Goal: Find contact information: Find contact information

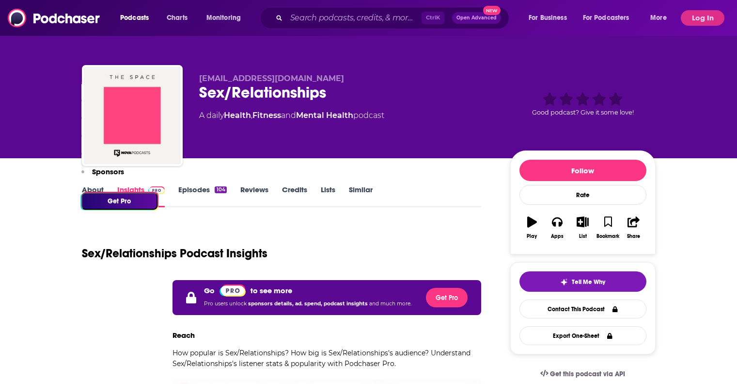
scroll to position [420, 0]
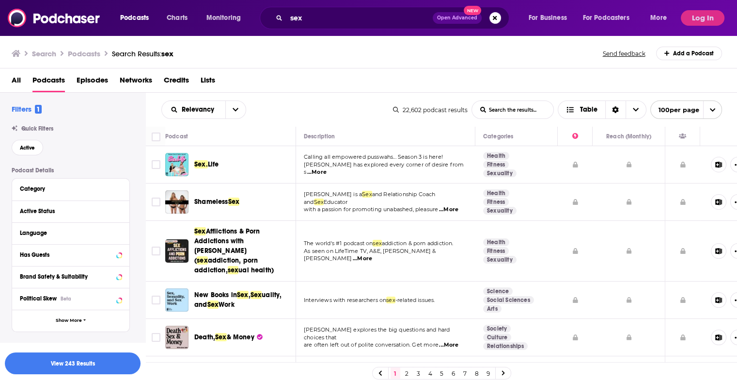
click at [204, 200] on span "Shameless" at bounding box center [211, 201] width 34 height 8
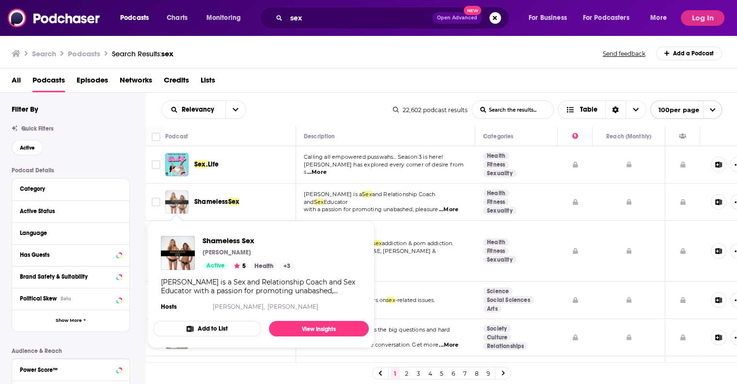
click at [171, 198] on img "Shameless Sex" at bounding box center [176, 201] width 23 height 23
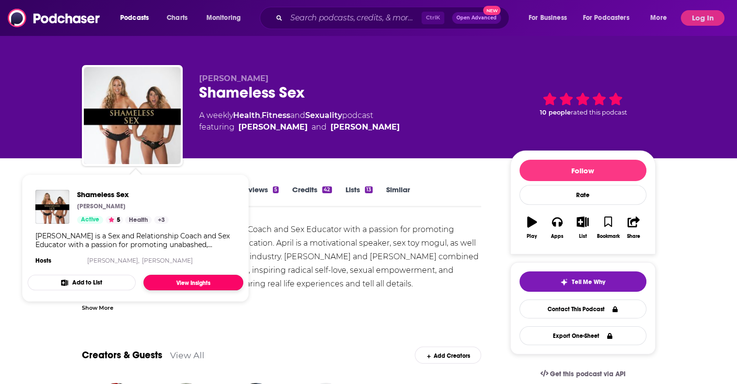
click at [196, 277] on link "View Insights" at bounding box center [194, 282] width 100 height 16
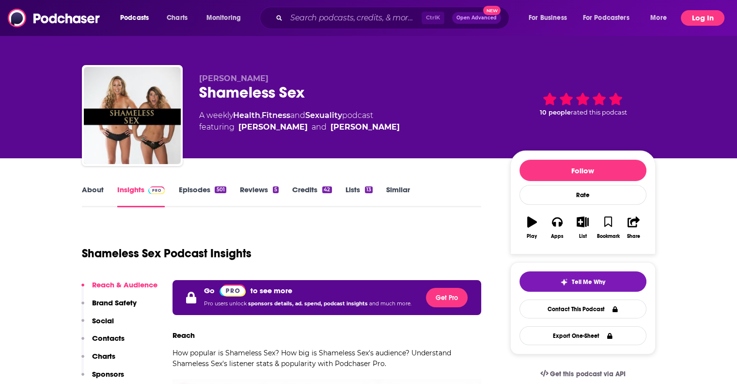
click at [705, 12] on button "Log In" at bounding box center [703, 18] width 44 height 16
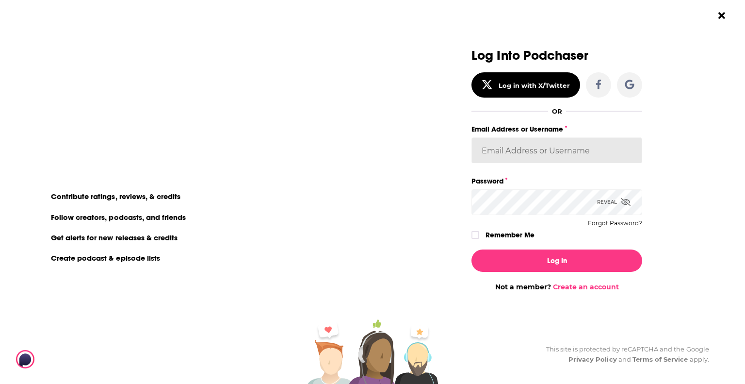
type input "justine87181"
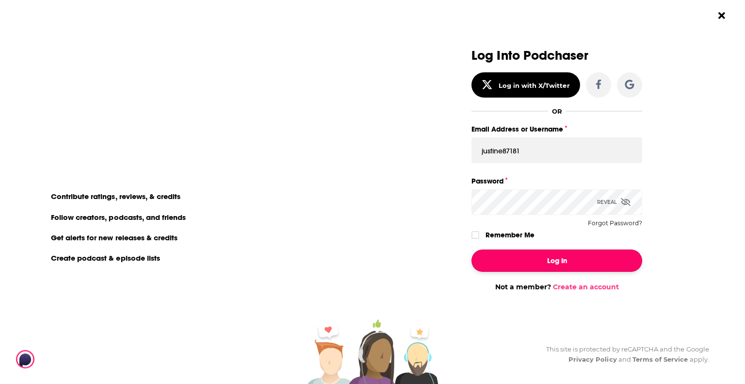
click at [551, 257] on button "Log In" at bounding box center [556, 260] width 171 height 22
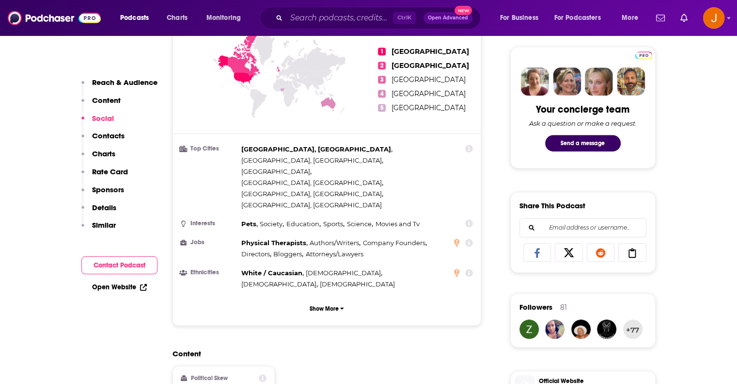
scroll to position [679, 0]
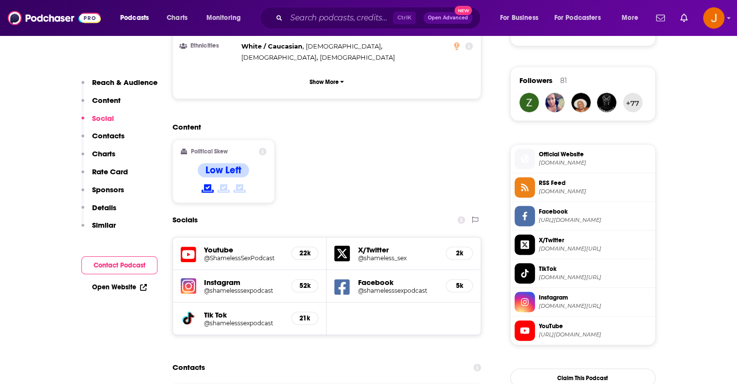
click at [240, 287] on h5 "@shamelesssexpodcast" at bounding box center [244, 290] width 80 height 7
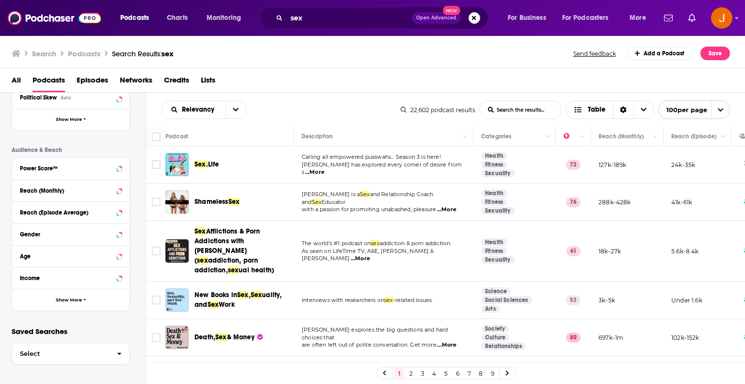
scroll to position [204, 0]
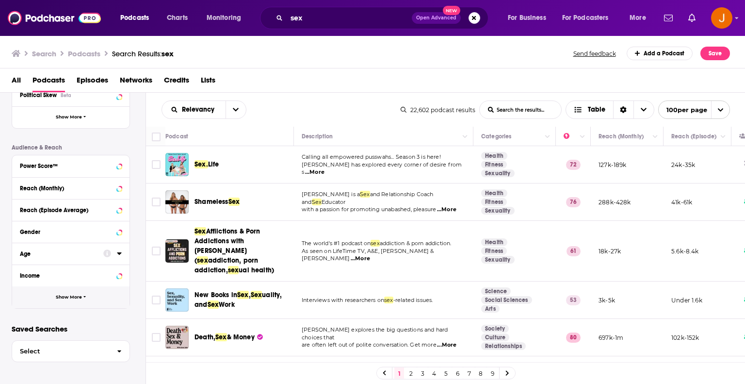
click at [80, 295] on span "Show More" at bounding box center [69, 296] width 26 height 5
click at [121, 317] on icon at bounding box center [119, 318] width 4 height 2
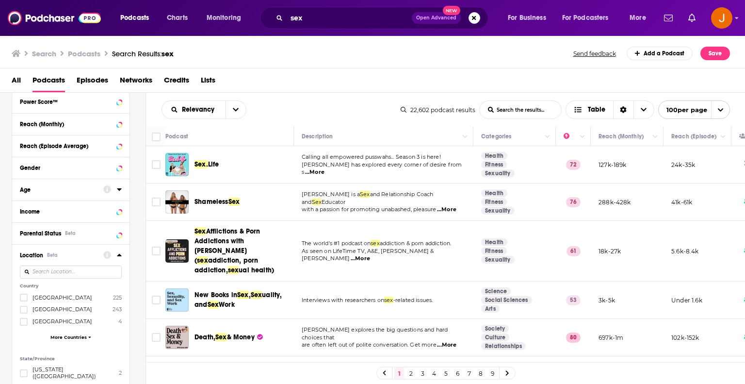
scroll to position [268, 0]
click at [23, 309] on icon at bounding box center [24, 308] width 6 height 4
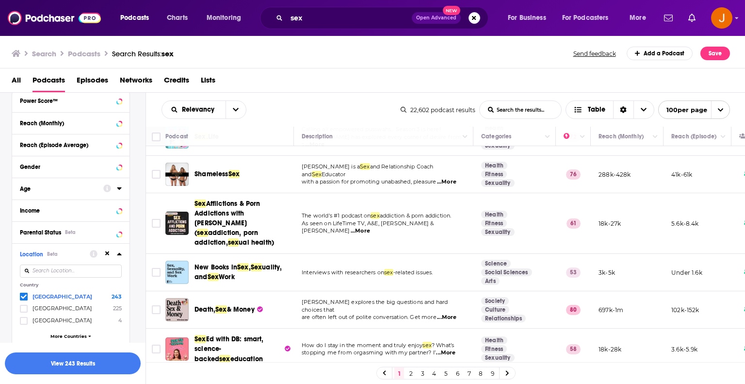
scroll to position [64, 0]
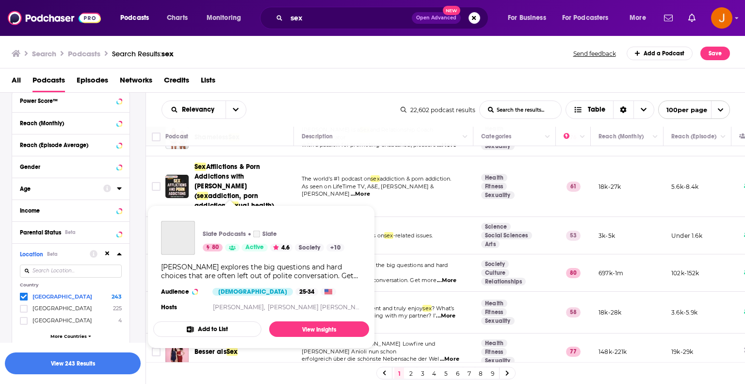
click at [212, 261] on div "Slate Podcasts Slate 80 Active 4.6 Society + 10 [PERSON_NAME] explores the big …" at bounding box center [261, 267] width 216 height 108
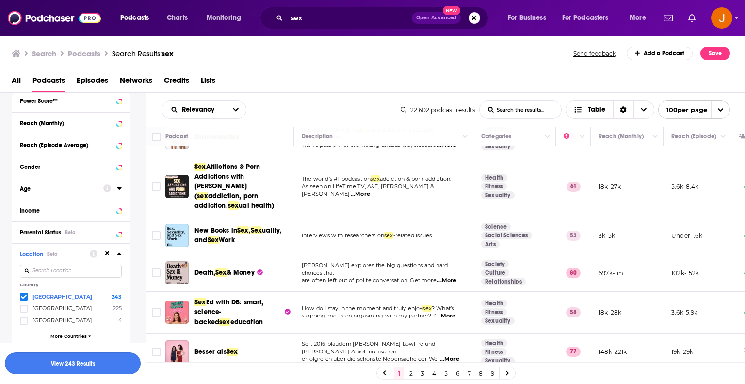
click at [76, 360] on button "View 243 Results" at bounding box center [73, 363] width 136 height 22
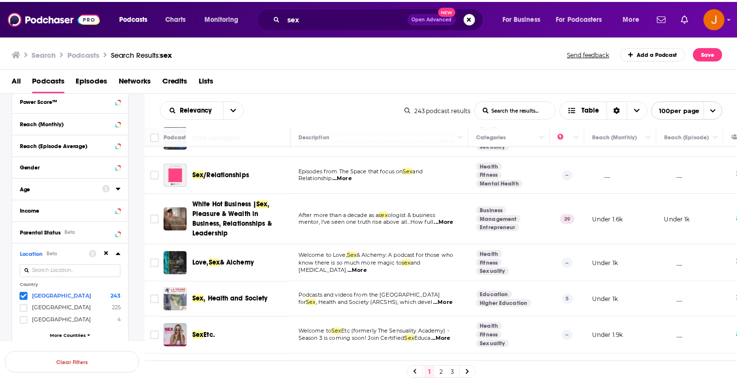
scroll to position [388, 0]
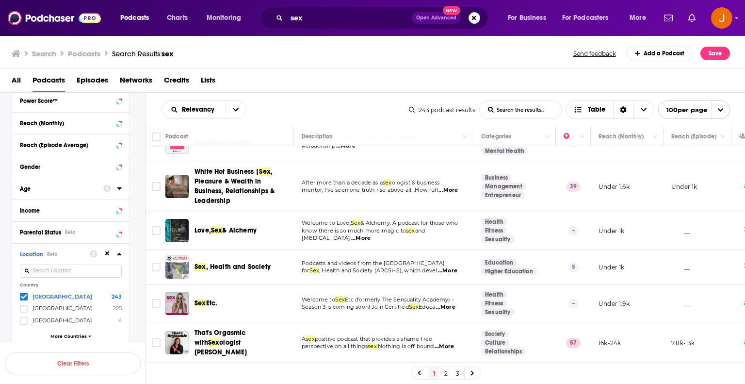
click at [213, 299] on span "Etc." at bounding box center [212, 303] width 12 height 8
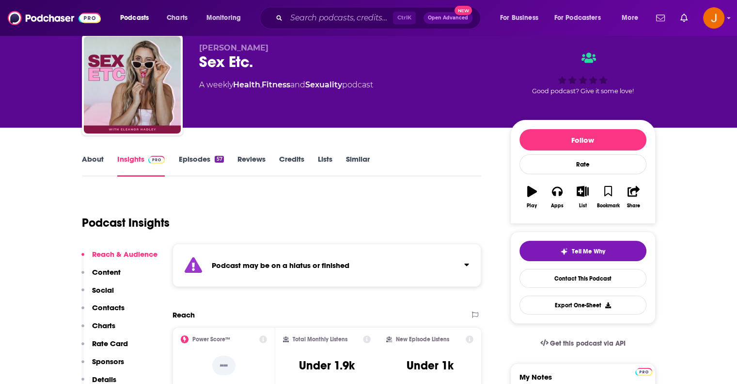
scroll to position [32, 0]
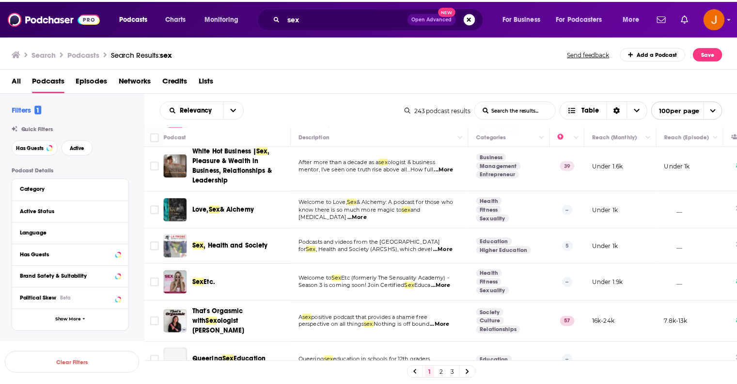
scroll to position [452, 0]
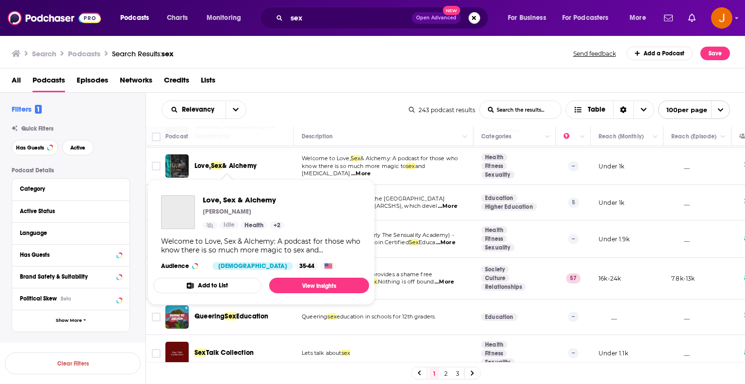
click at [225, 164] on span "& Alchemy" at bounding box center [239, 165] width 34 height 8
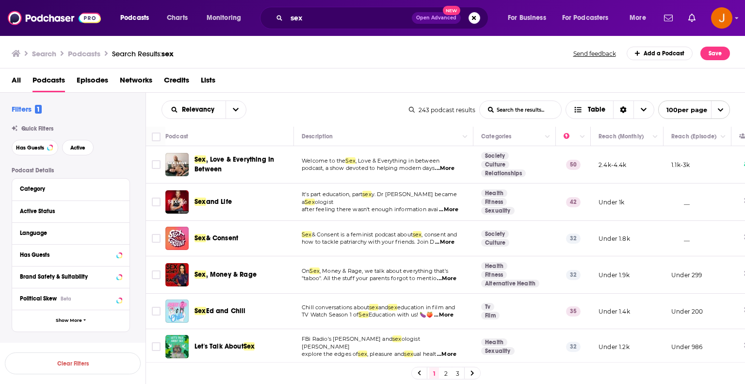
click at [122, 209] on div "Active Status" at bounding box center [70, 211] width 117 height 22
click at [118, 209] on icon at bounding box center [119, 211] width 5 height 8
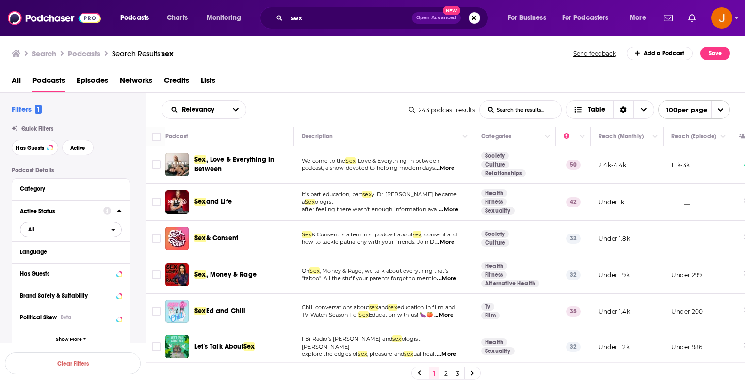
click at [110, 228] on span "All" at bounding box center [65, 229] width 91 height 13
click at [52, 262] on span "Active" at bounding box center [51, 260] width 52 height 5
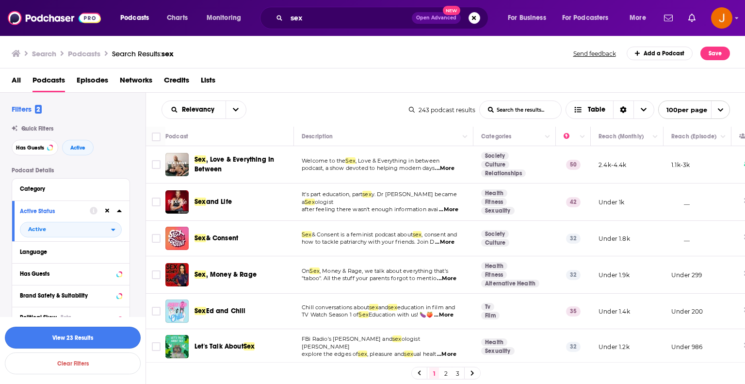
click at [70, 338] on button "View 23 Results" at bounding box center [73, 337] width 136 height 22
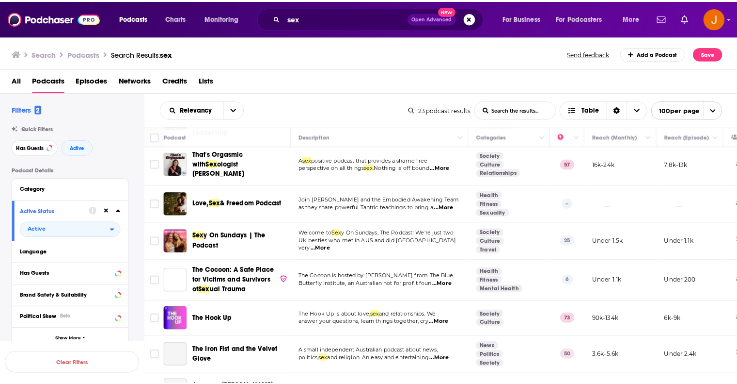
scroll to position [129, 0]
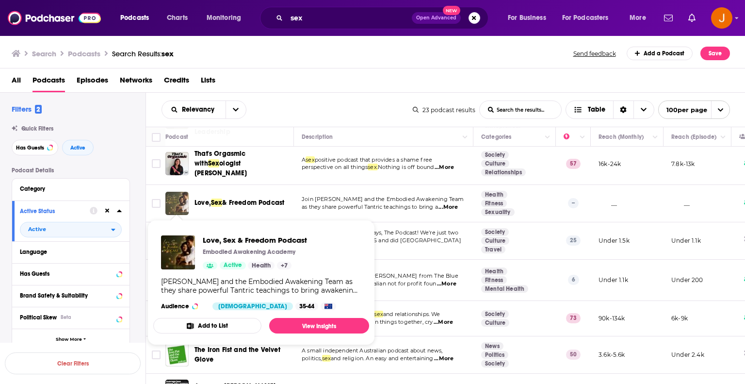
click at [182, 193] on img "Love, Sex & Freedom Podcast" at bounding box center [176, 203] width 23 height 23
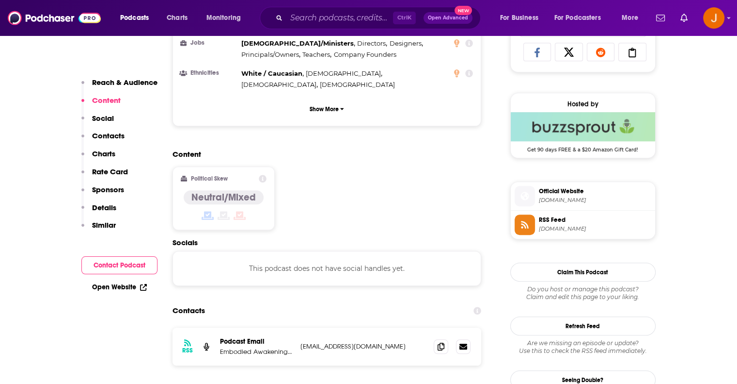
scroll to position [679, 0]
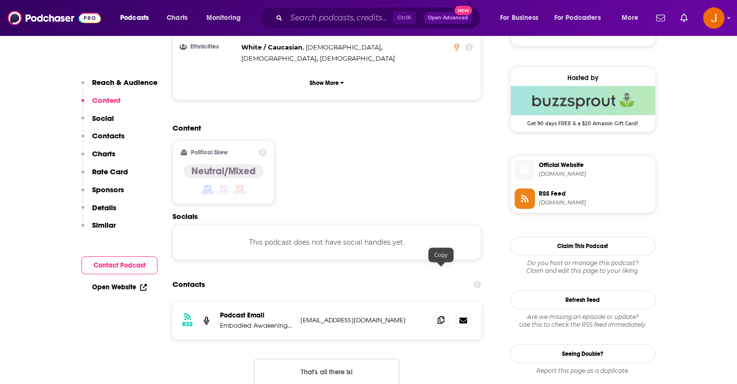
click at [437, 312] on span at bounding box center [441, 319] width 15 height 15
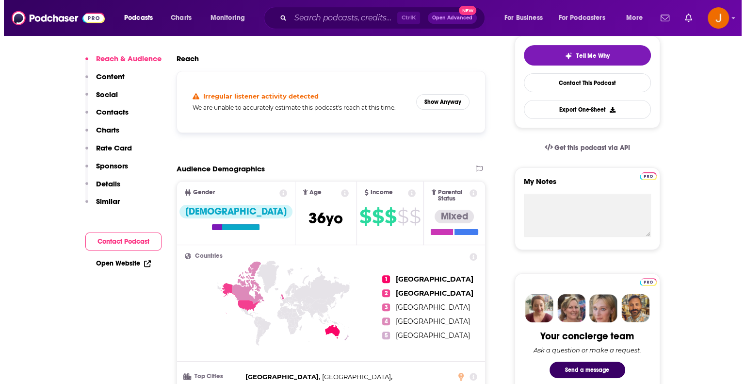
scroll to position [0, 0]
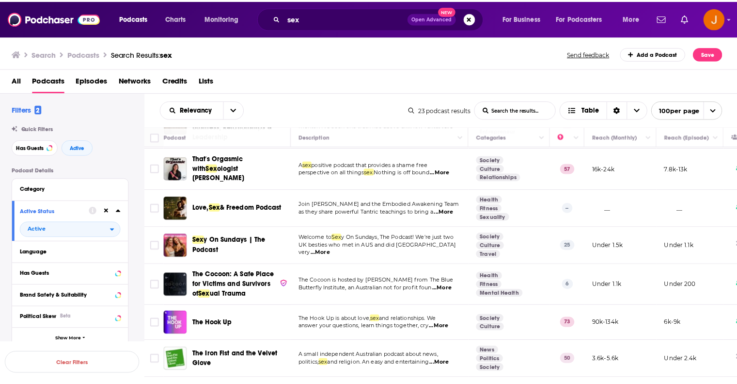
scroll to position [129, 0]
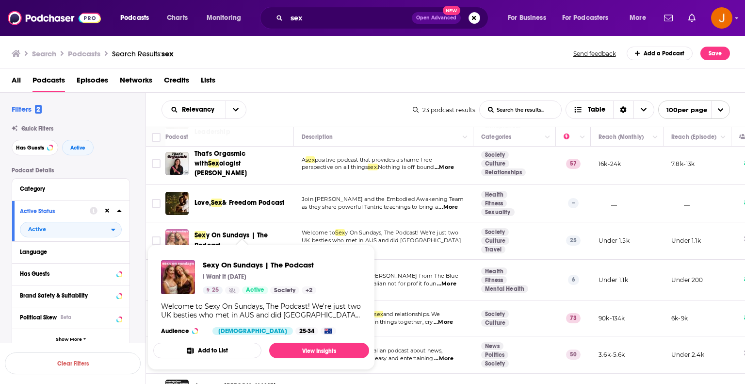
click at [178, 230] on img "Sexy On Sundays | The Podcast" at bounding box center [176, 240] width 23 height 23
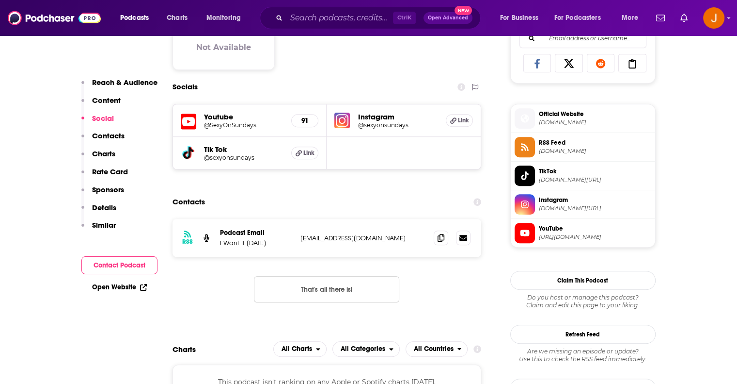
scroll to position [646, 0]
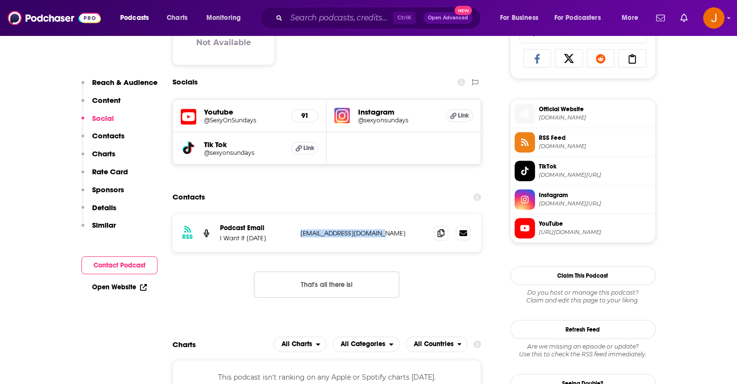
drag, startPoint x: 388, startPoint y: 231, endPoint x: 300, endPoint y: 231, distance: 88.2
click at [300, 231] on div "RSS Podcast Email I Want It [DATE] [EMAIL_ADDRESS][DOMAIN_NAME] [EMAIL_ADDRESS]…" at bounding box center [327, 233] width 309 height 38
copy p "[EMAIL_ADDRESS][DOMAIN_NAME]"
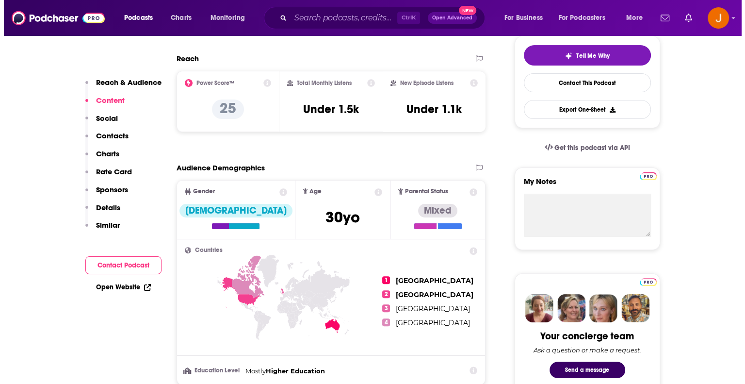
scroll to position [0, 0]
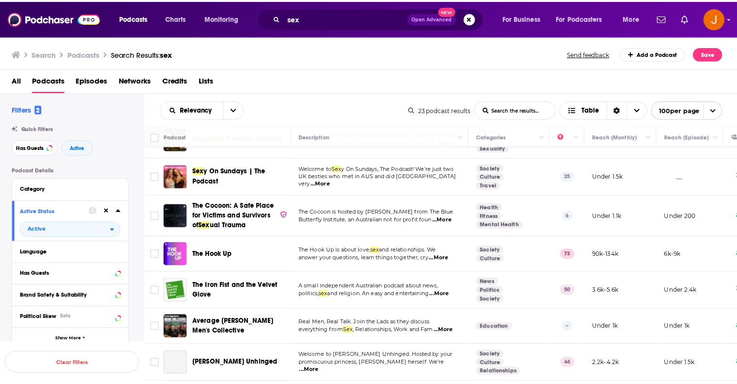
scroll to position [194, 0]
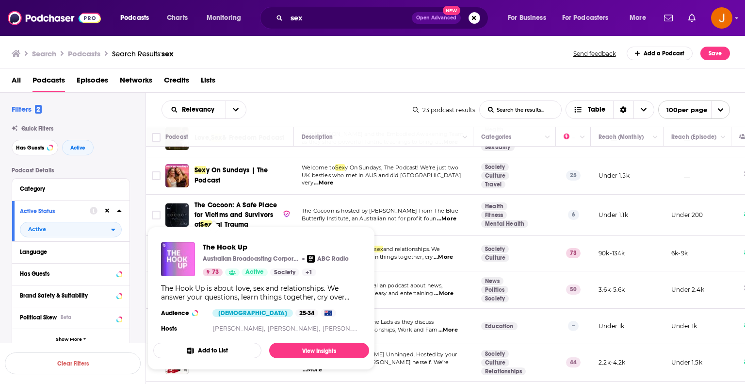
click at [171, 254] on img "The Hook Up" at bounding box center [178, 259] width 34 height 34
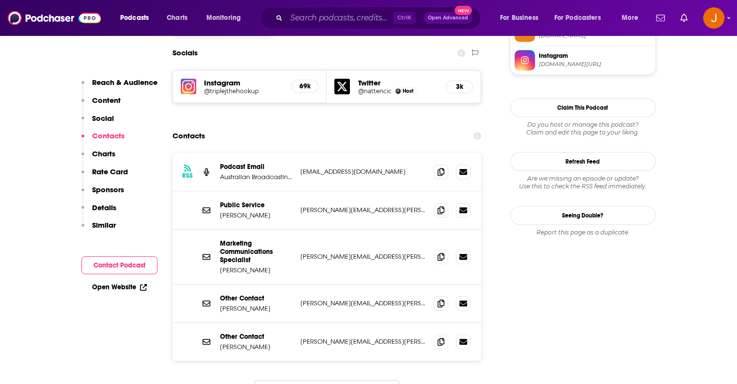
scroll to position [840, 0]
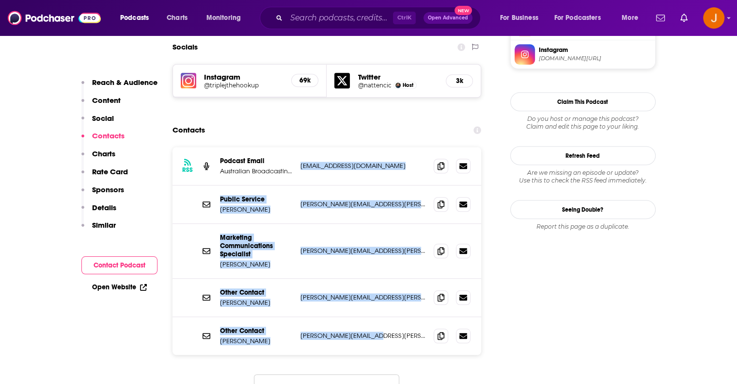
drag, startPoint x: 383, startPoint y: 298, endPoint x: 295, endPoint y: 133, distance: 187.0
click at [295, 147] on div "RSS Podcast Email Australian Broadcasting Corporation [EMAIL_ADDRESS][DOMAIN_NA…" at bounding box center [327, 251] width 309 height 208
copy div "orporation [EMAIL_ADDRESS][DOMAIN_NAME] [EMAIL_ADDRESS][DOMAIN_NAME] Public Ser…"
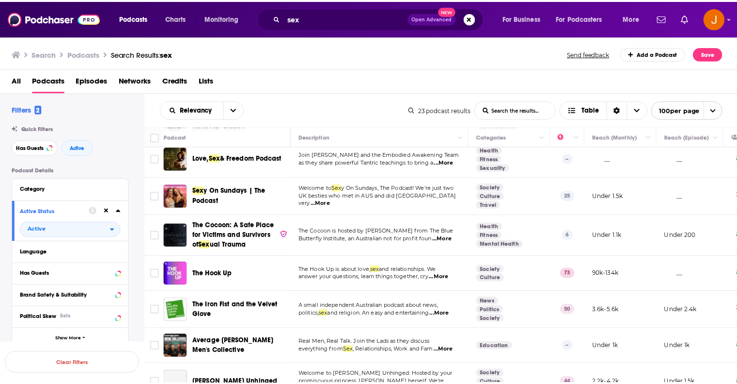
scroll to position [194, 0]
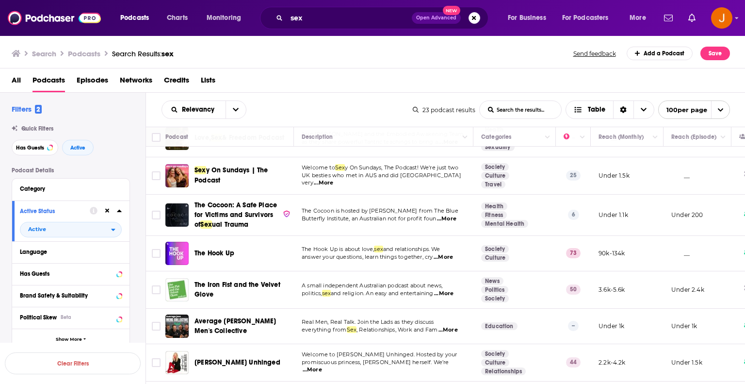
click at [178, 279] on img "The Iron Fist and the Velvet Glove" at bounding box center [176, 289] width 23 height 23
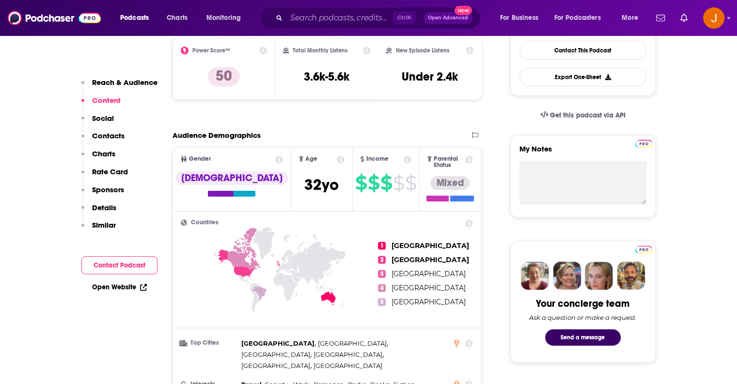
scroll to position [32, 0]
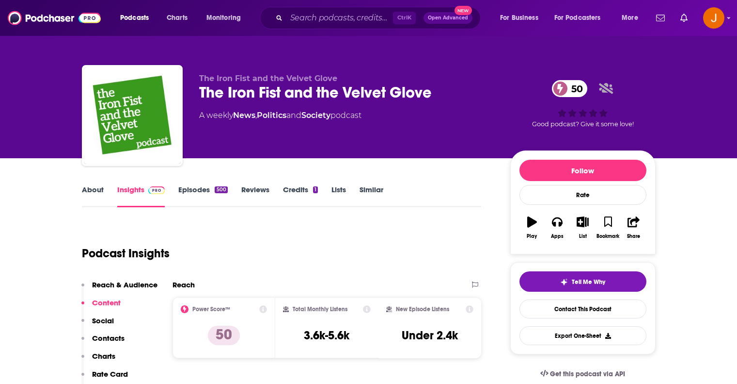
scroll to position [32, 0]
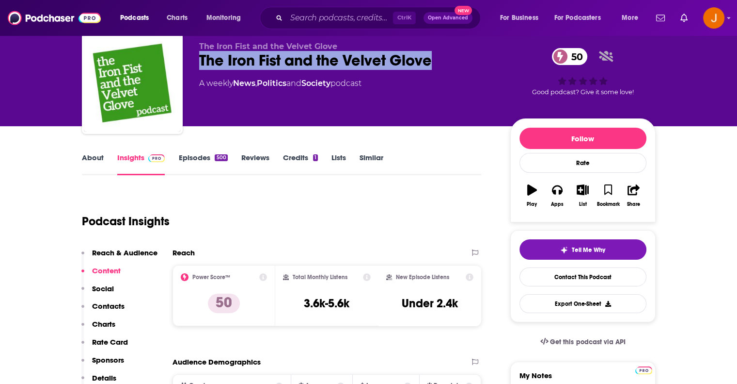
click at [201, 62] on div "The Iron Fist and the Velvet Glove 50" at bounding box center [347, 60] width 296 height 19
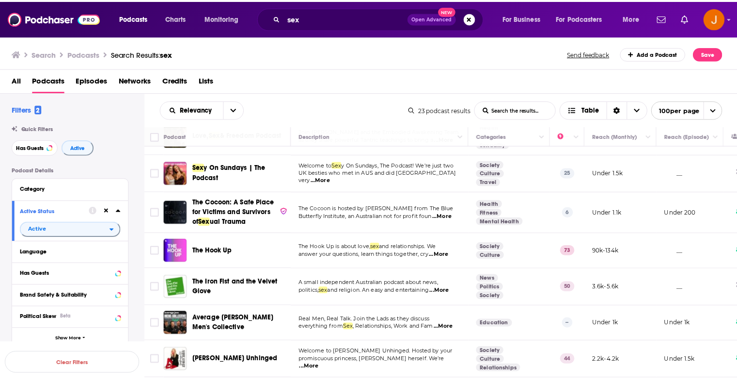
scroll to position [226, 0]
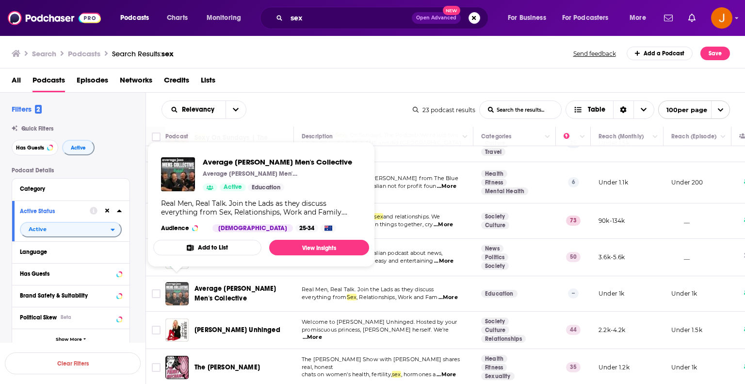
click at [177, 286] on img "Average Joes Men's Collective" at bounding box center [176, 293] width 23 height 23
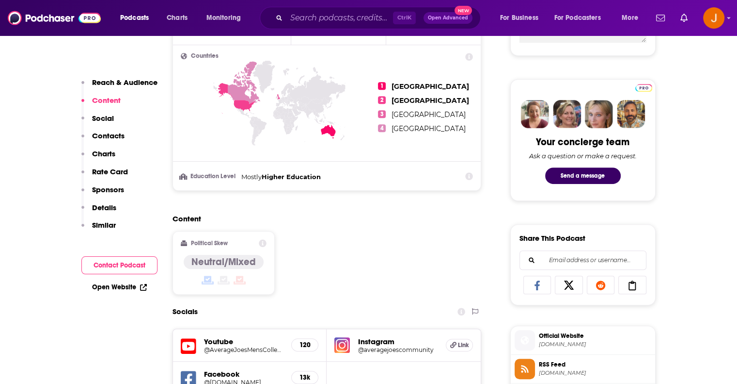
scroll to position [614, 0]
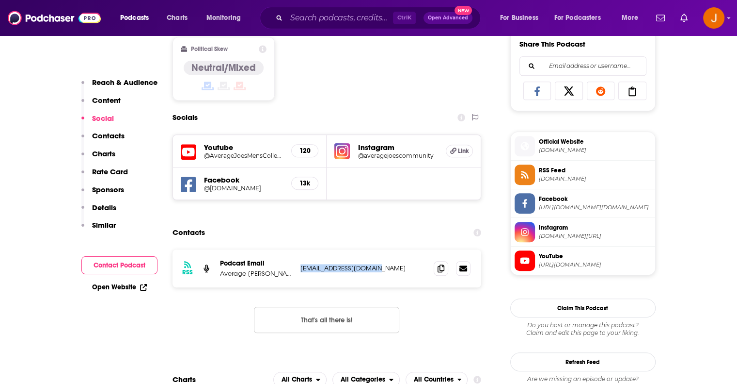
drag, startPoint x: 386, startPoint y: 267, endPoint x: 302, endPoint y: 267, distance: 83.9
click at [302, 267] on p "men@averagejoes.net.au" at bounding box center [364, 268] width 126 height 8
copy p "men@averagejoes.net.au"
click at [219, 185] on h5 "@AverageJoes.net.au" at bounding box center [244, 187] width 80 height 7
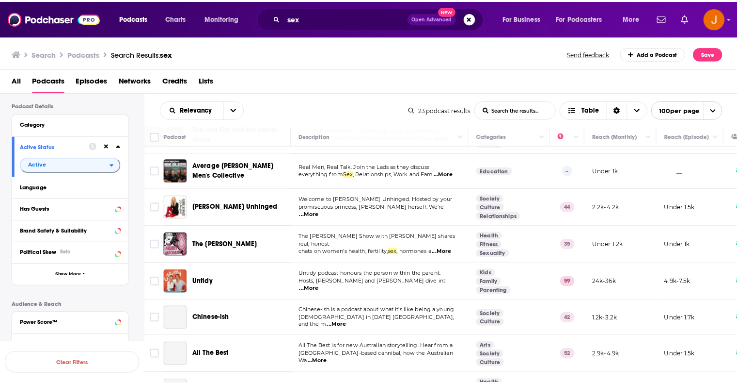
scroll to position [355, 0]
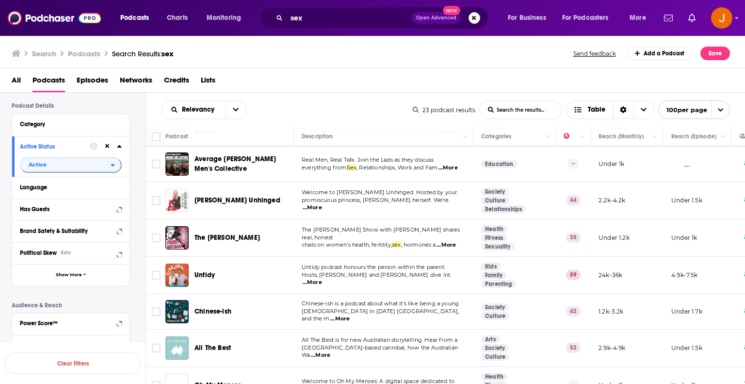
click at [178, 190] on img "Annie Knight Unhinged" at bounding box center [176, 200] width 23 height 23
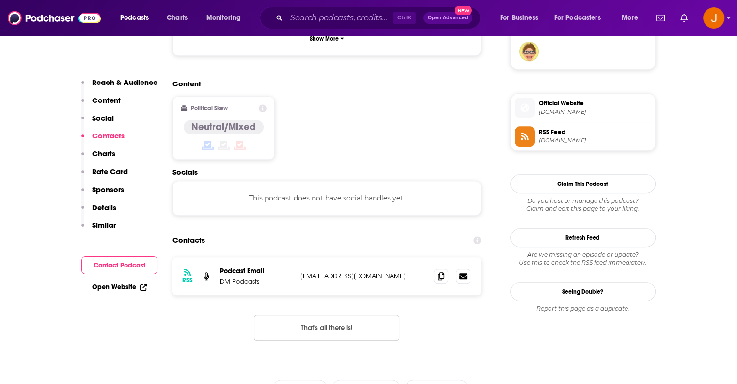
scroll to position [743, 0]
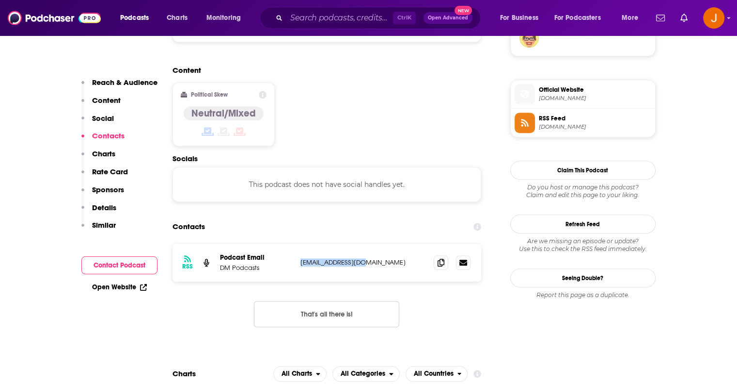
drag, startPoint x: 369, startPoint y: 205, endPoint x: 301, endPoint y: 205, distance: 68.4
click at [301, 258] on p "podcasts@dm.org.au" at bounding box center [364, 262] width 126 height 8
copy p "podcasts@dm.org.au"
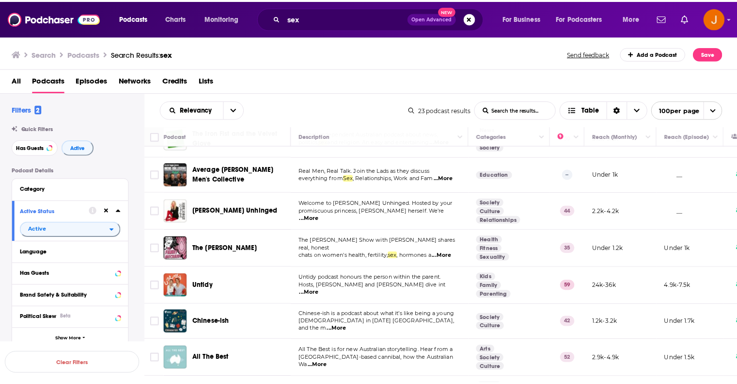
scroll to position [355, 0]
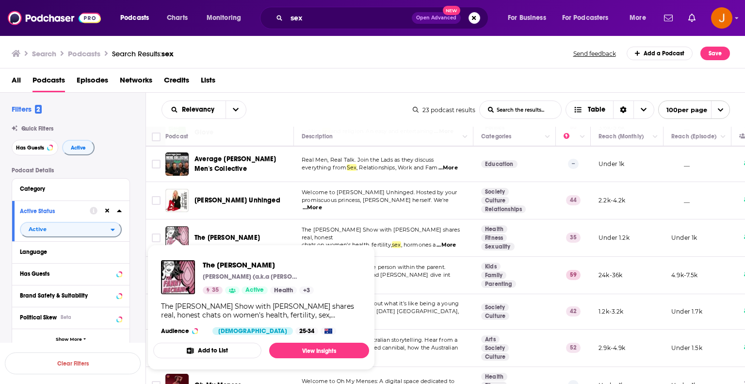
click at [176, 228] on img "The Fanny Mechanic" at bounding box center [176, 237] width 23 height 23
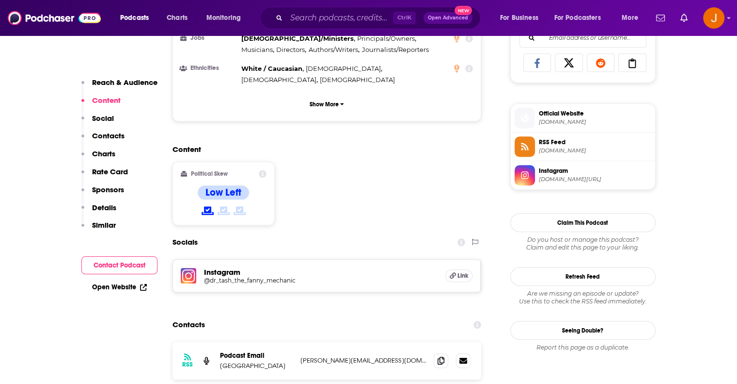
scroll to position [646, 0]
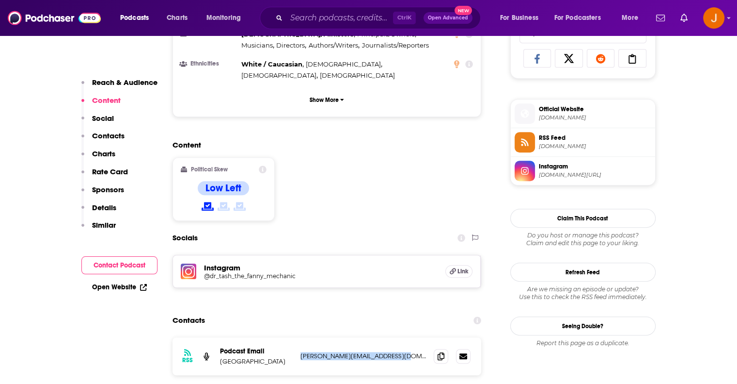
drag, startPoint x: 415, startPoint y: 333, endPoint x: 301, endPoint y: 333, distance: 114.4
click at [302, 352] on p "darcy@propodcastproduction.com" at bounding box center [364, 356] width 126 height 8
copy p "darcy@propodcastproduction.com"
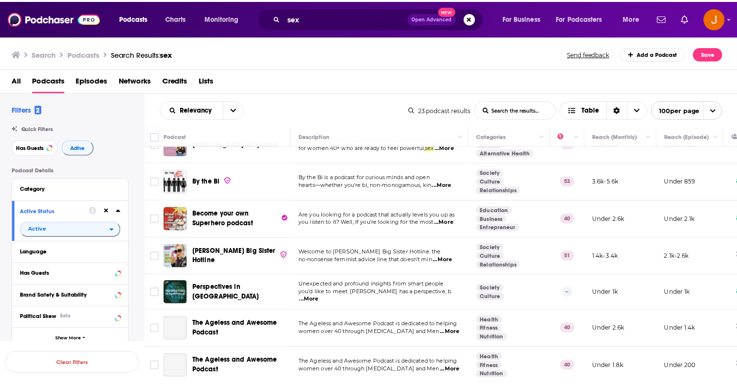
scroll to position [635, 0]
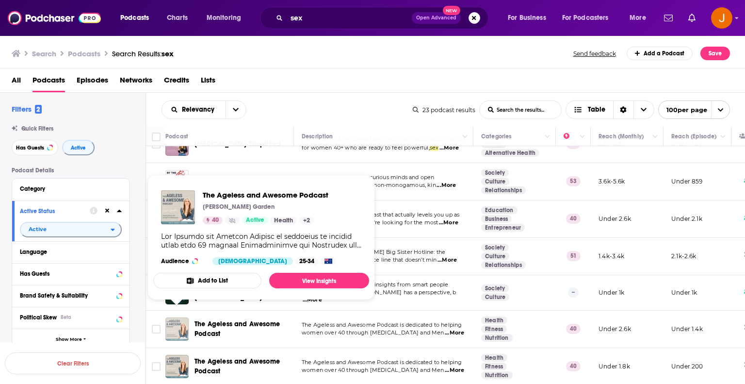
click at [177, 317] on img "The Ageless and Awesome Podcast" at bounding box center [176, 328] width 23 height 23
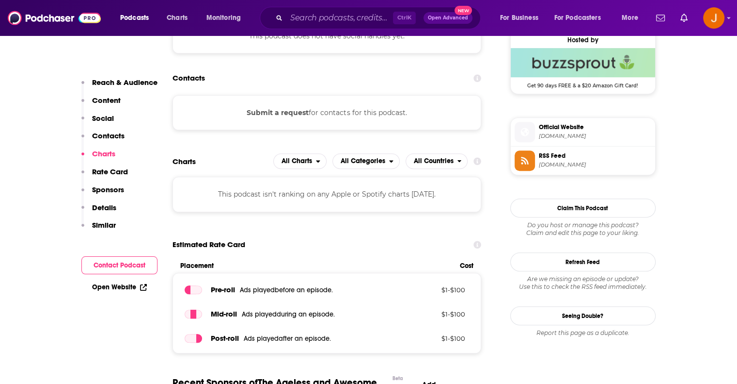
scroll to position [679, 0]
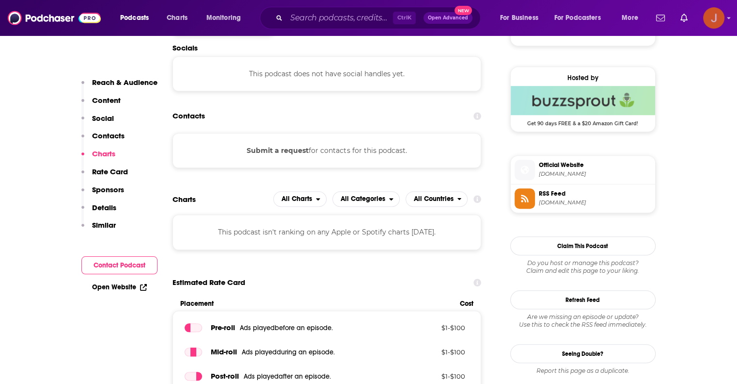
click at [720, 16] on img "Logged in as justine87181" at bounding box center [714, 17] width 21 height 21
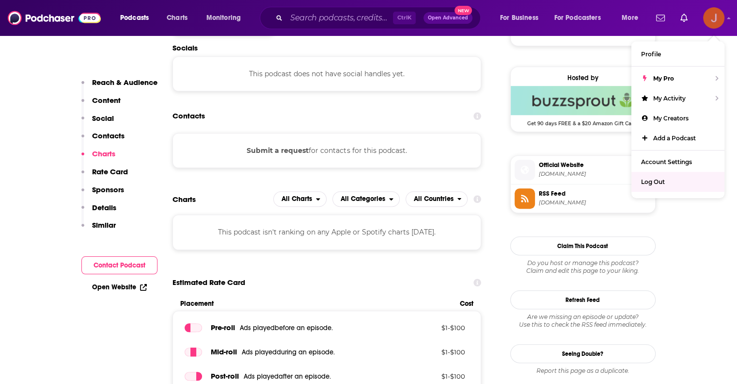
click at [662, 180] on span "Log Out" at bounding box center [653, 181] width 24 height 7
